Goal: Task Accomplishment & Management: Manage account settings

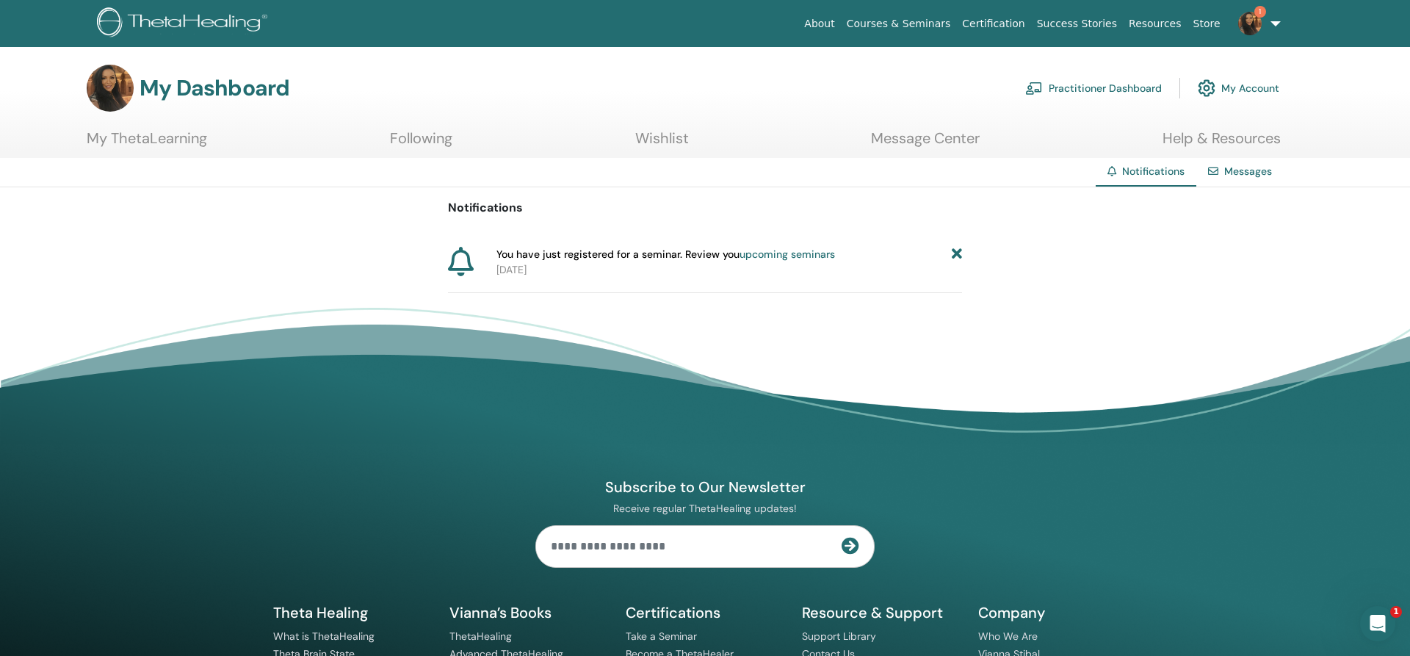
click at [189, 136] on link "My ThetaLearning" at bounding box center [147, 143] width 120 height 29
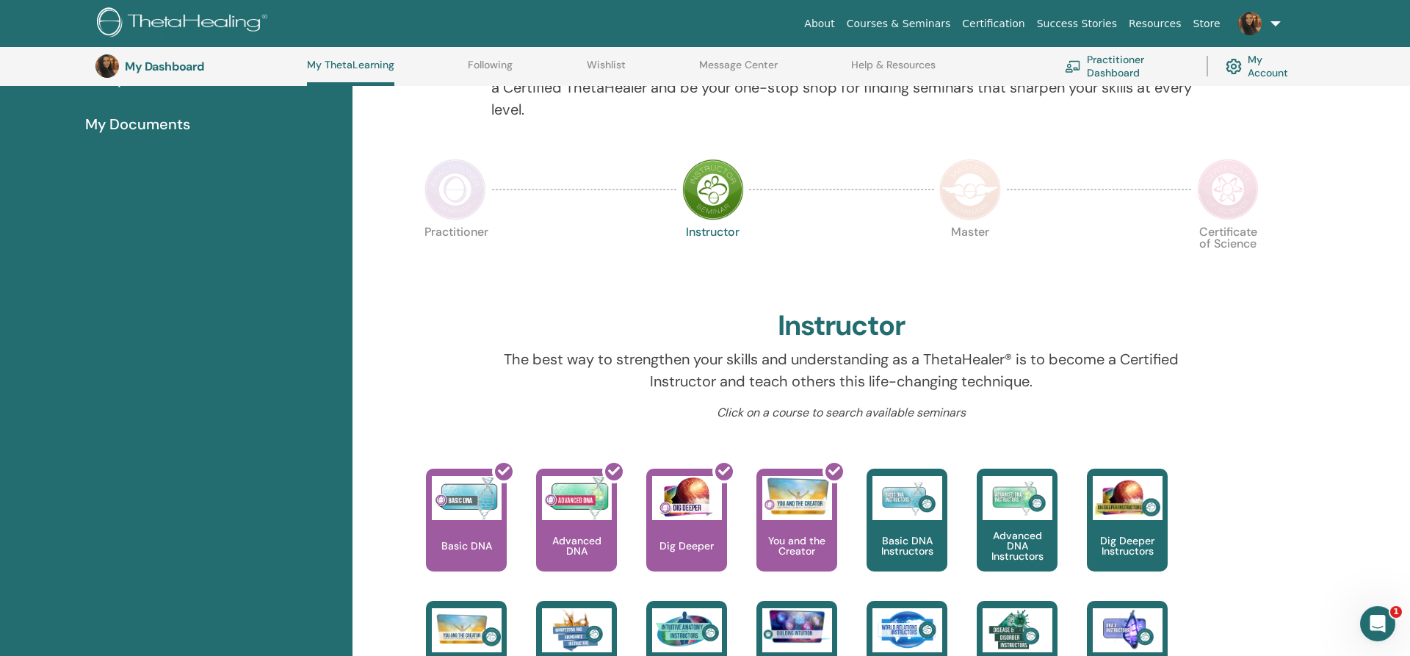
scroll to position [263, 0]
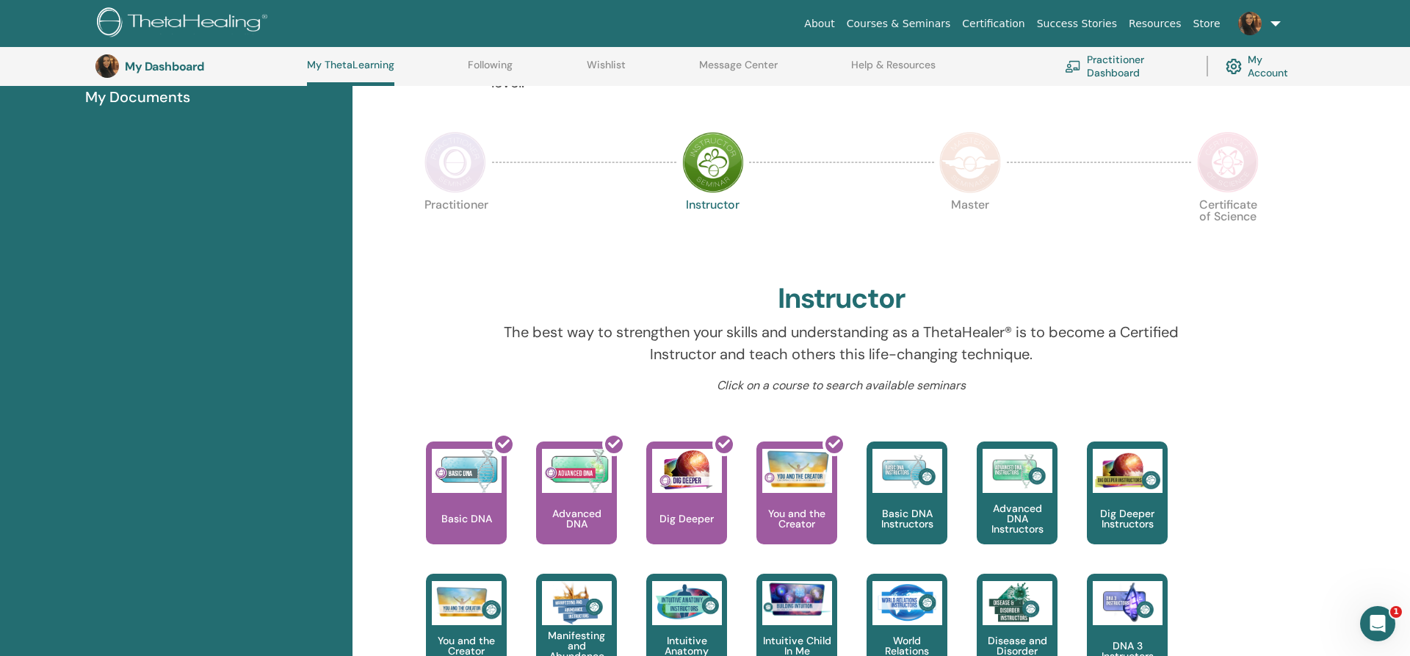
click at [960, 167] on img at bounding box center [970, 162] width 62 height 62
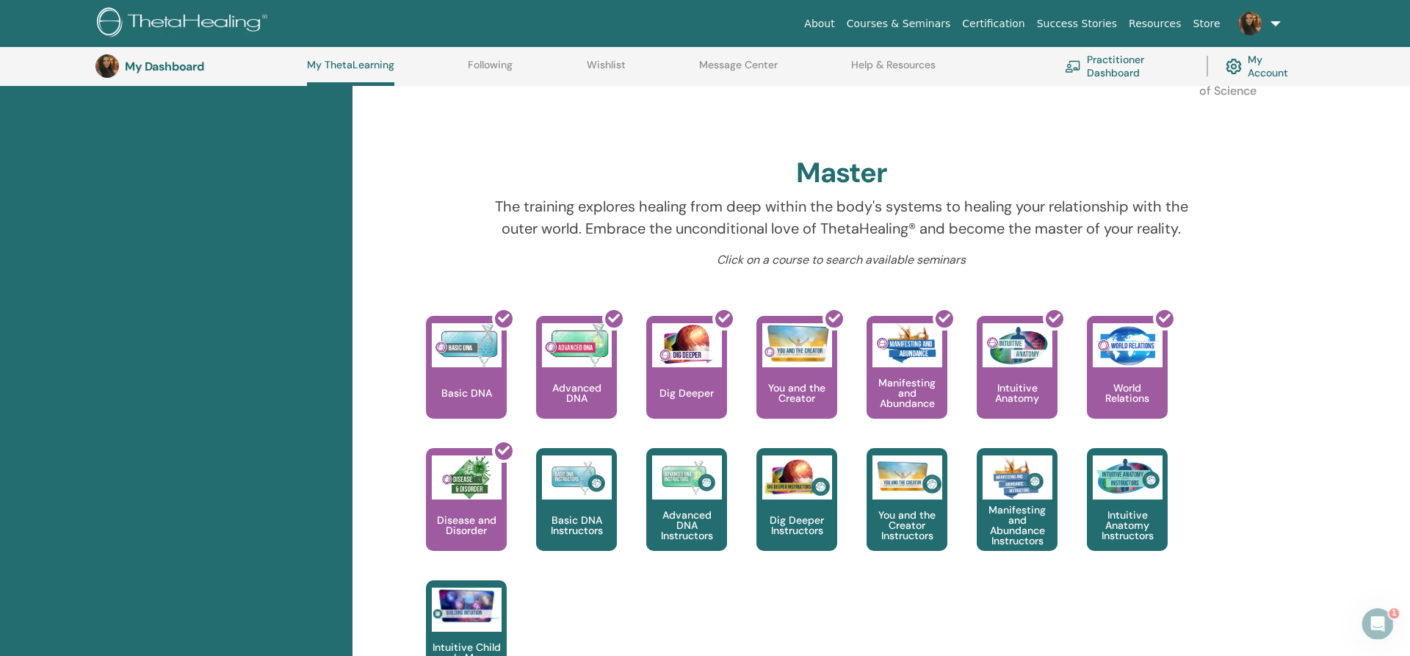
scroll to position [413, 0]
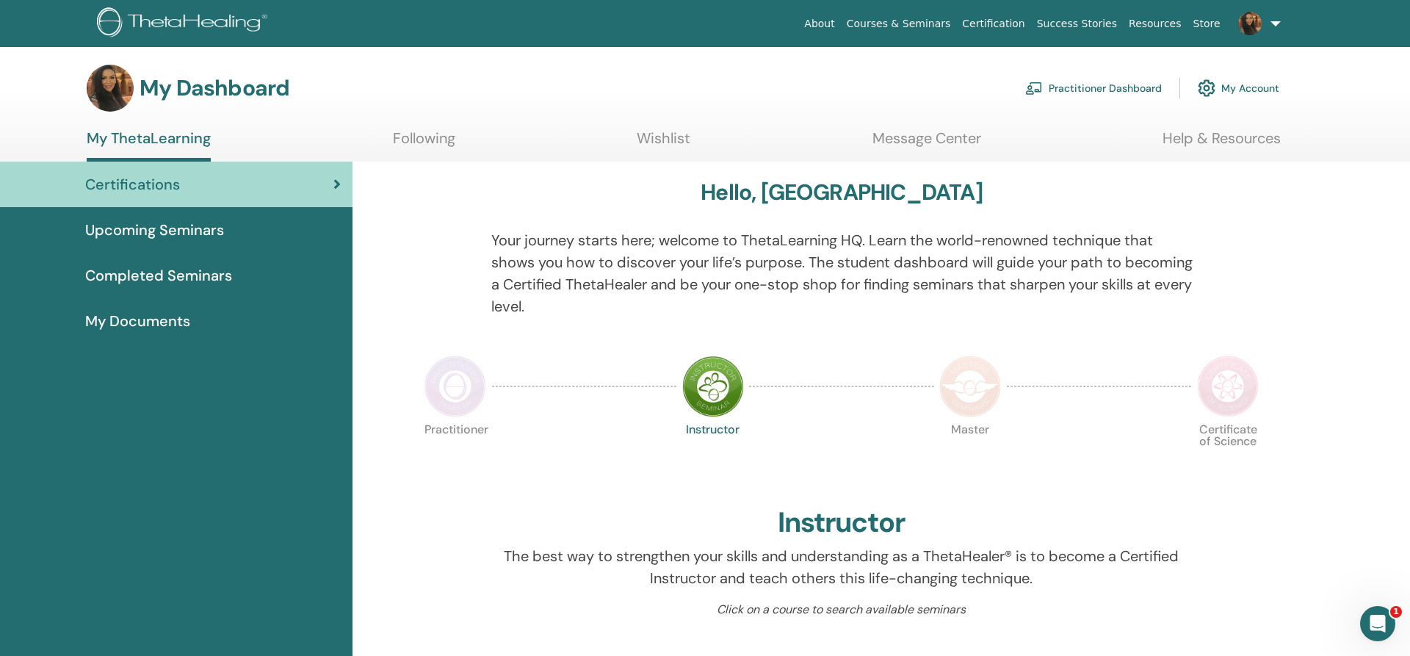
click at [176, 276] on span "Completed Seminars" at bounding box center [158, 275] width 147 height 22
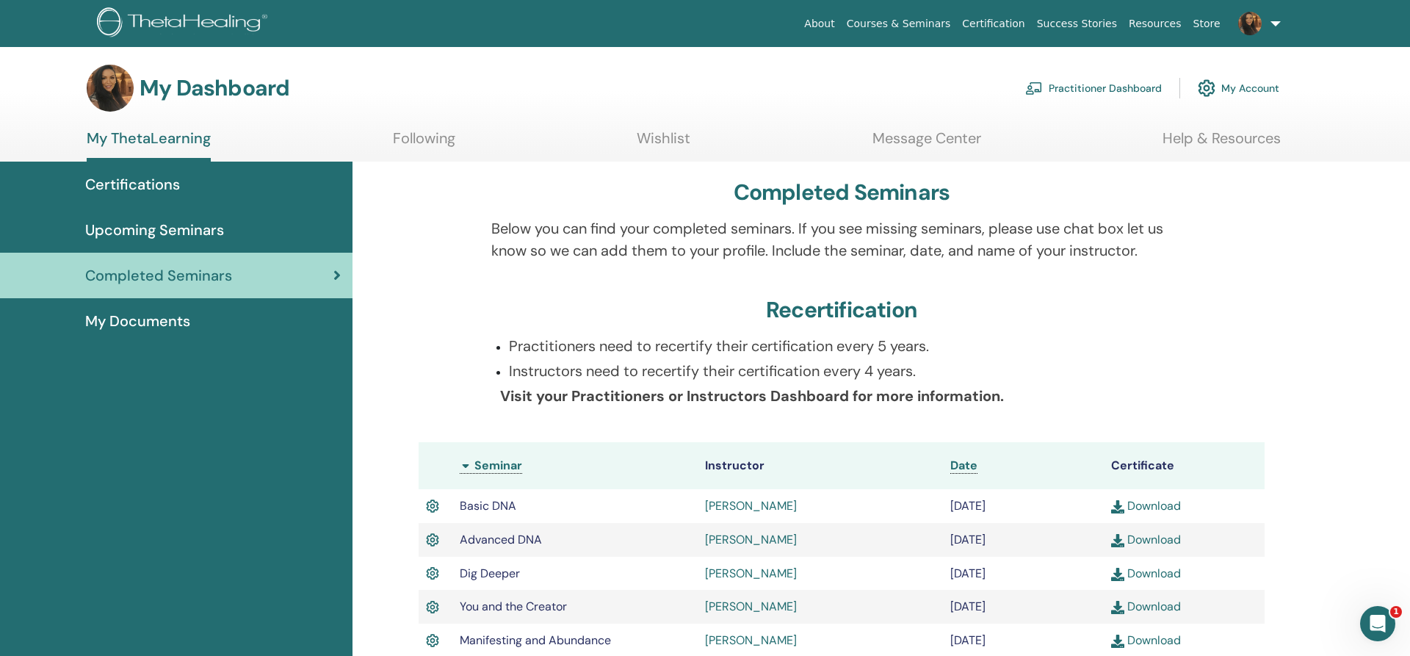
click at [147, 320] on span "My Documents" at bounding box center [137, 321] width 105 height 22
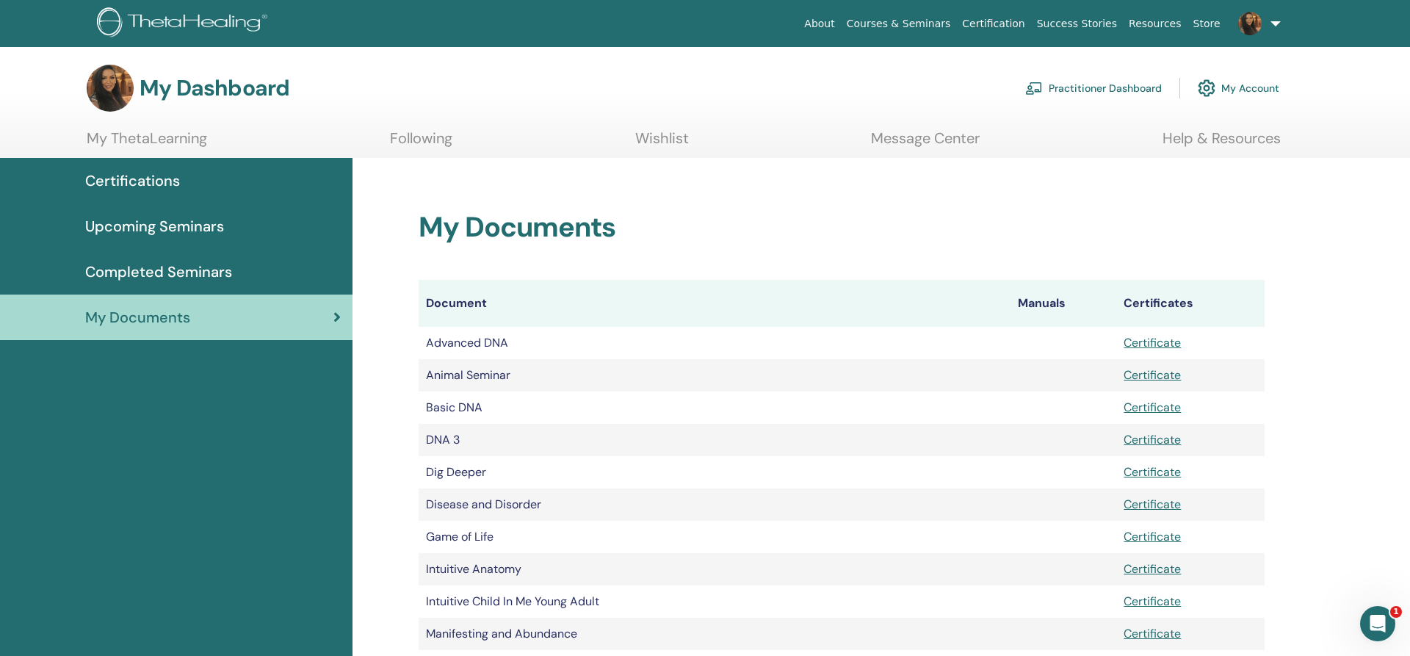
click at [1272, 16] on link at bounding box center [1256, 23] width 60 height 47
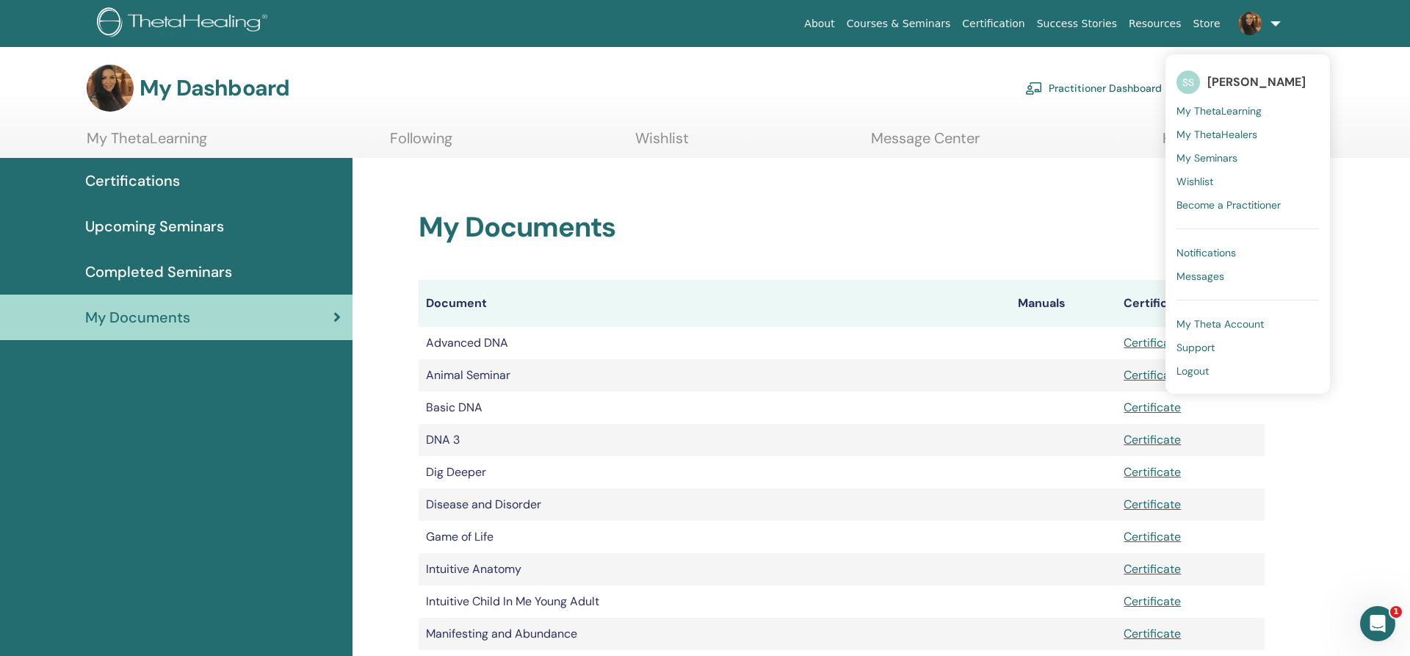
click at [1196, 319] on span "My Theta Account" at bounding box center [1219, 323] width 87 height 13
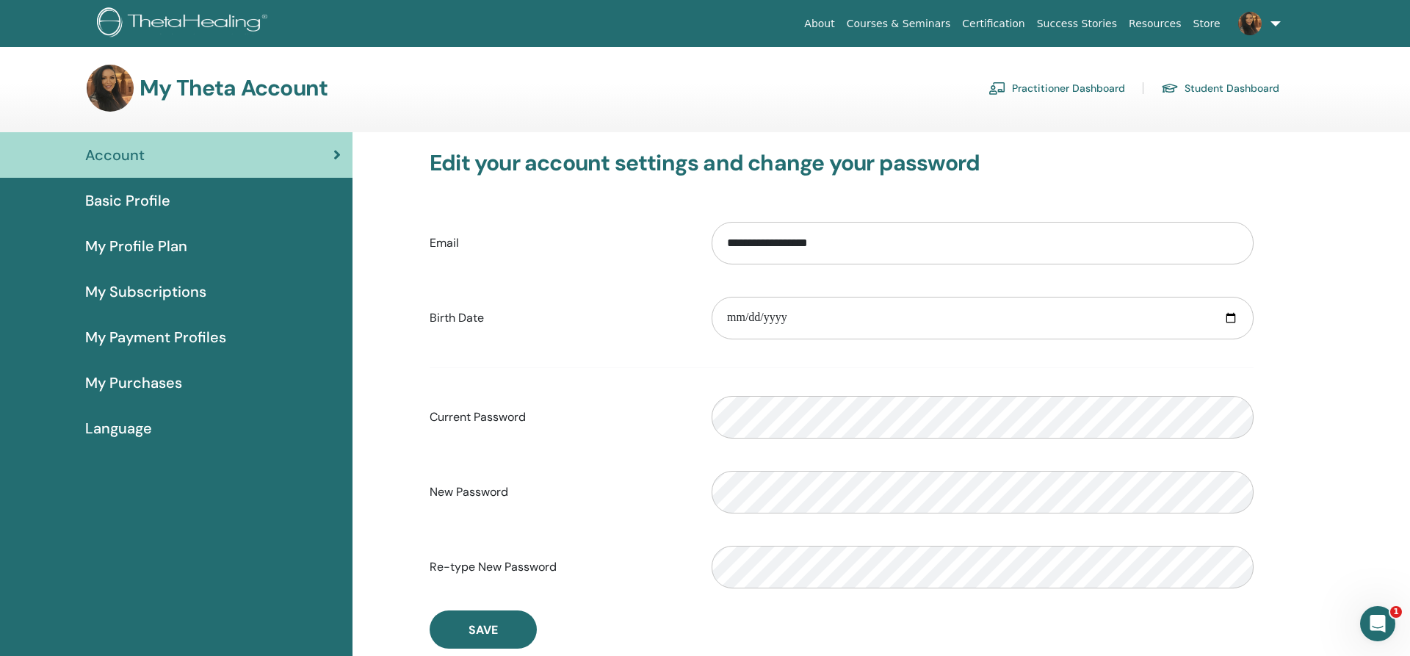
click at [129, 240] on span "My Profile Plan" at bounding box center [136, 246] width 102 height 22
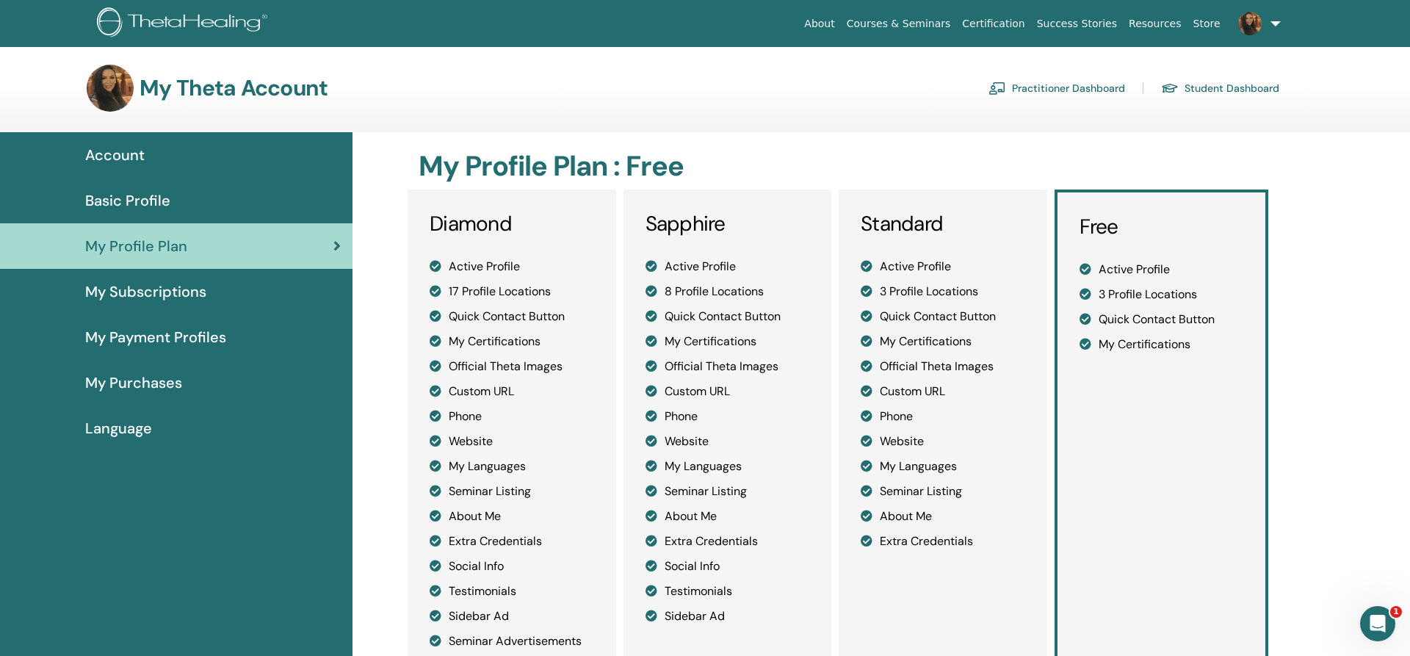
click at [126, 195] on span "Basic Profile" at bounding box center [127, 200] width 85 height 22
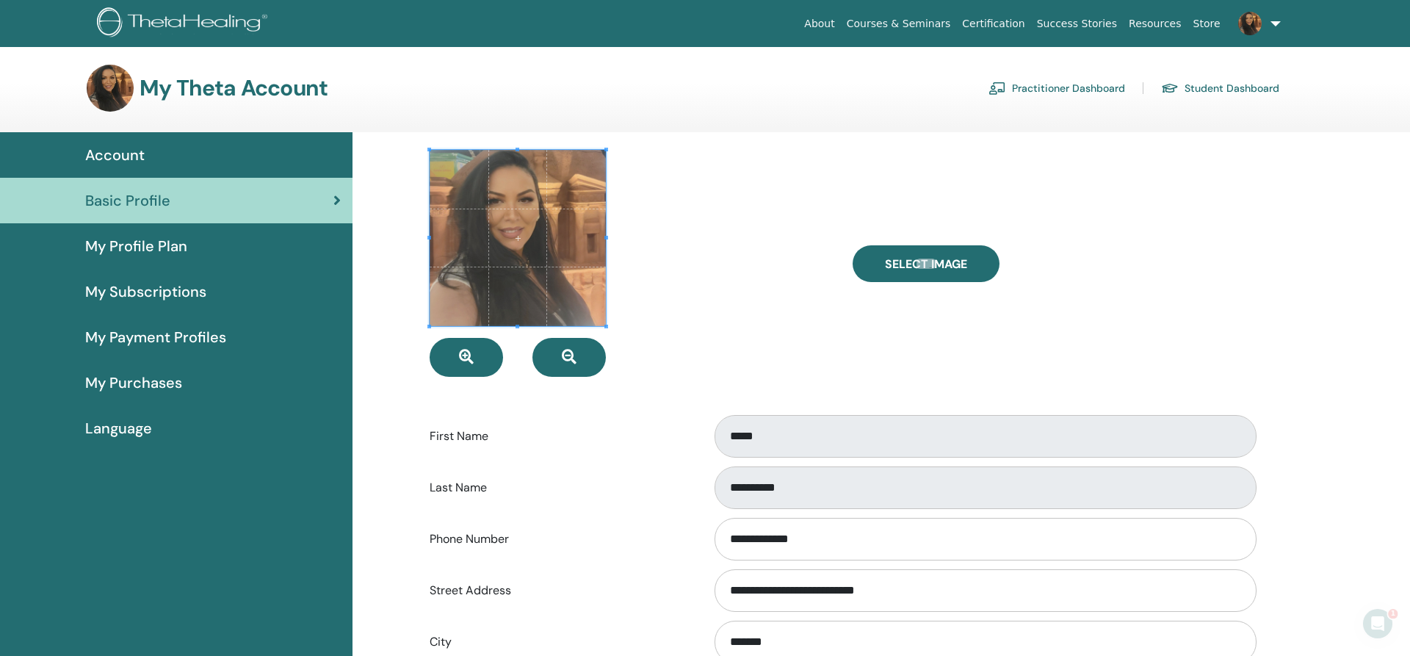
click at [133, 247] on span "My Profile Plan" at bounding box center [136, 246] width 102 height 22
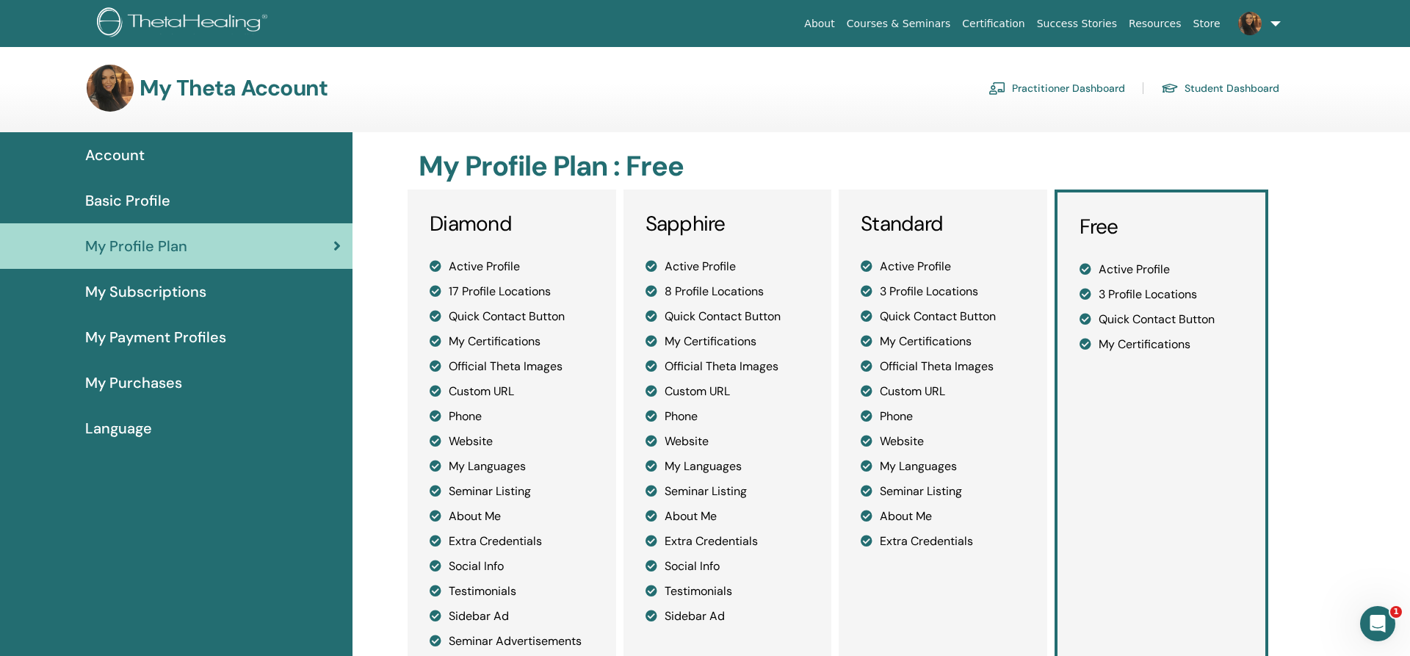
click at [131, 283] on span "My Subscriptions" at bounding box center [145, 292] width 121 height 22
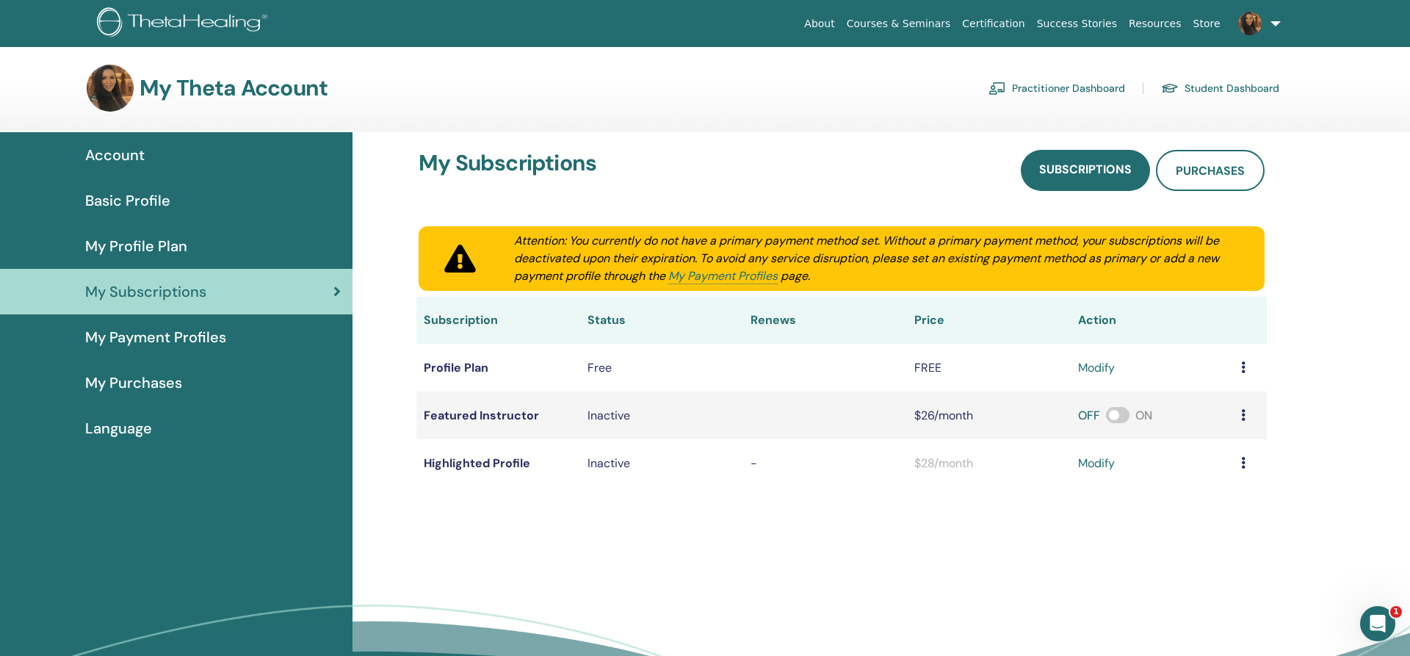
click at [156, 384] on span "My Purchases" at bounding box center [133, 383] width 97 height 22
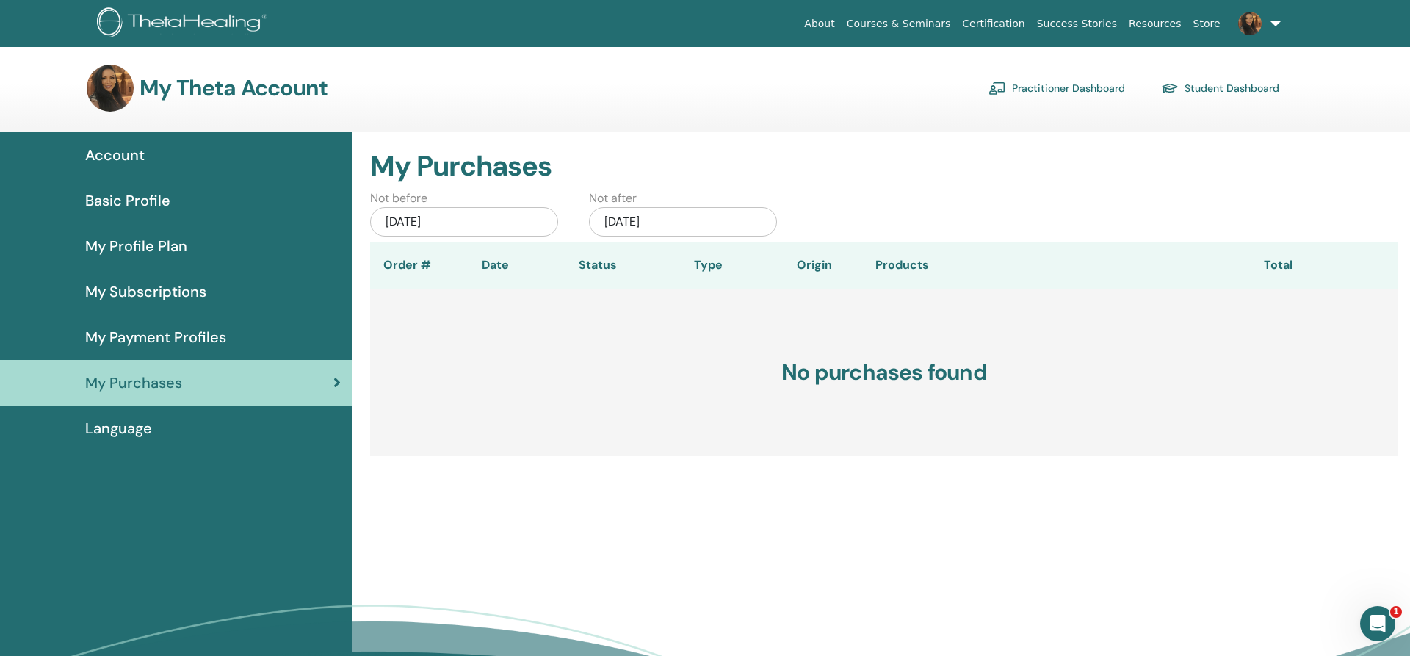
click at [137, 427] on span "Language" at bounding box center [118, 428] width 67 height 22
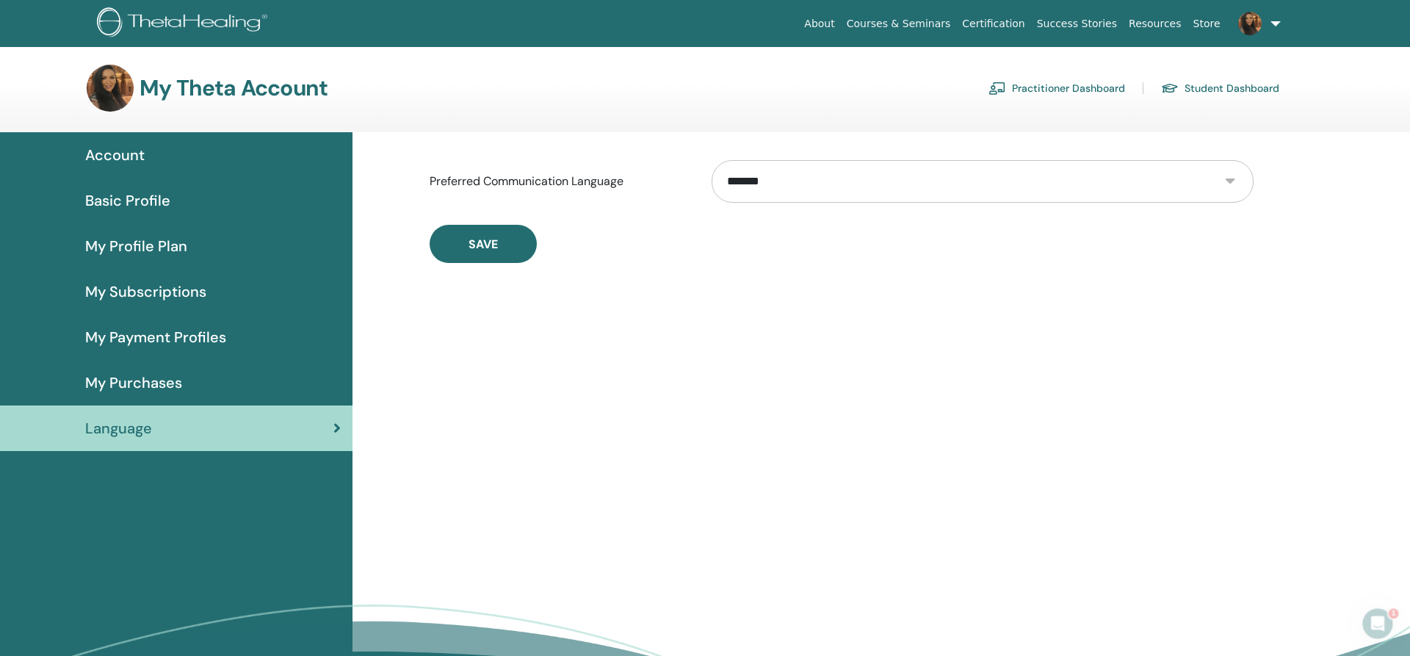
click at [164, 159] on div "Account" at bounding box center [176, 155] width 329 height 22
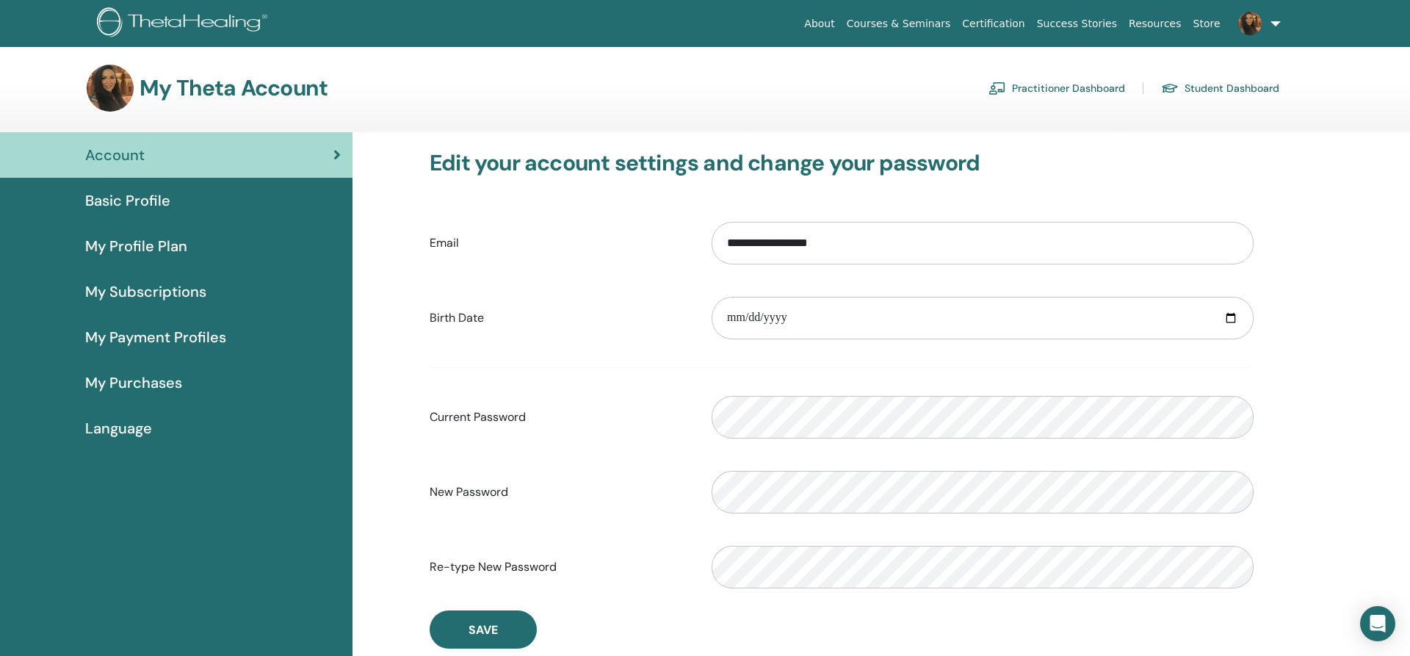
click at [153, 189] on link "Basic Profile" at bounding box center [176, 201] width 352 height 46
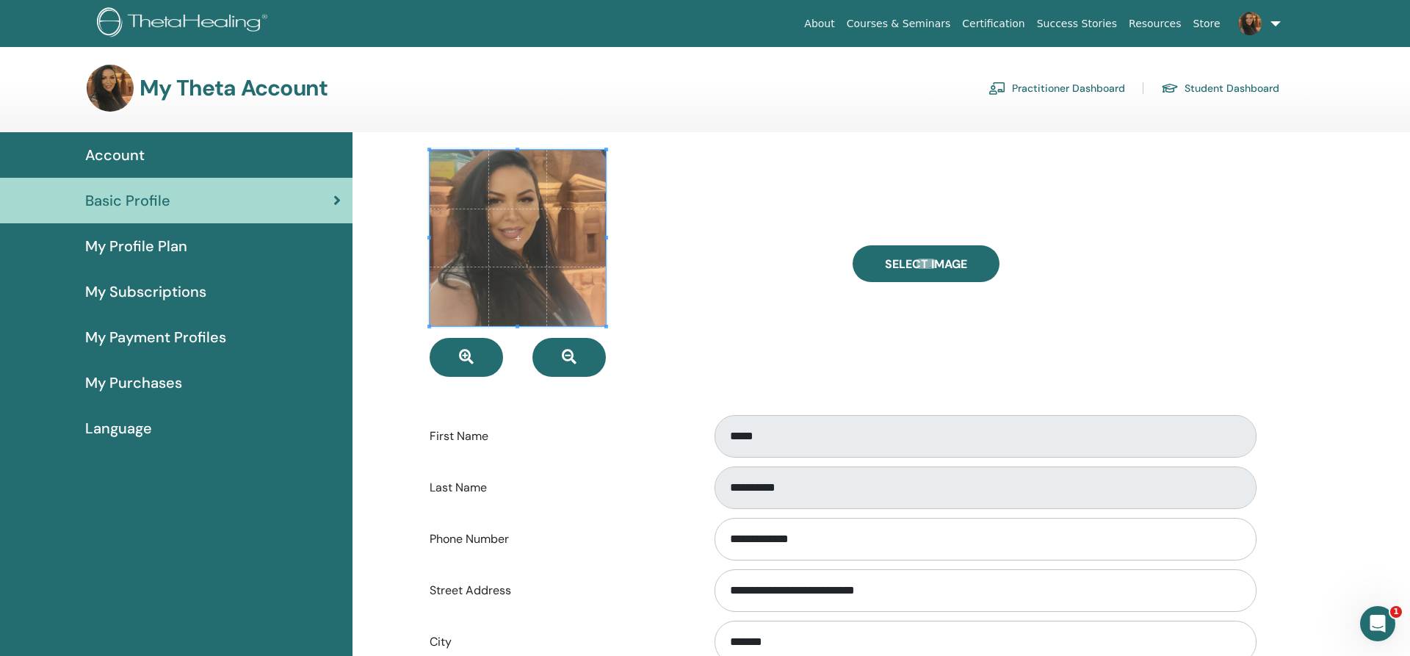
click at [840, 21] on link "About" at bounding box center [819, 23] width 42 height 27
